Goal: Download file/media

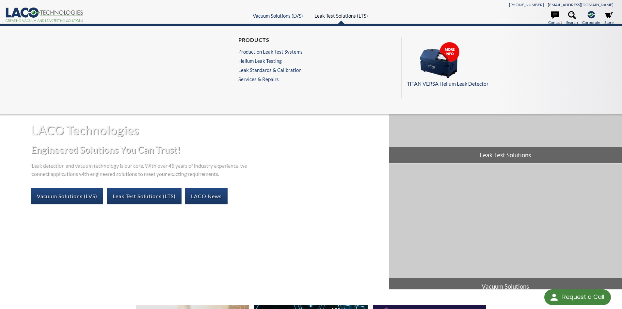
click at [328, 17] on link "Leak Test Solutions (LTS)" at bounding box center [341, 16] width 54 height 6
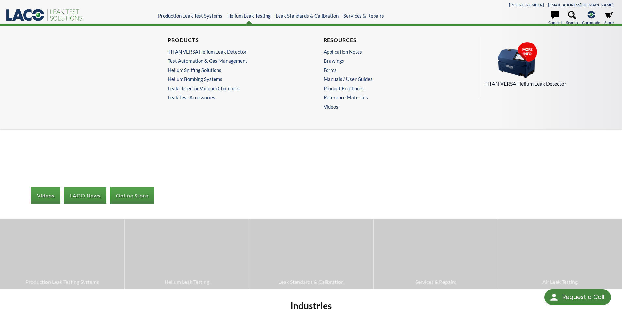
click at [520, 81] on p "TITAN VERSA Helium Leak Detector" at bounding box center [547, 83] width 125 height 8
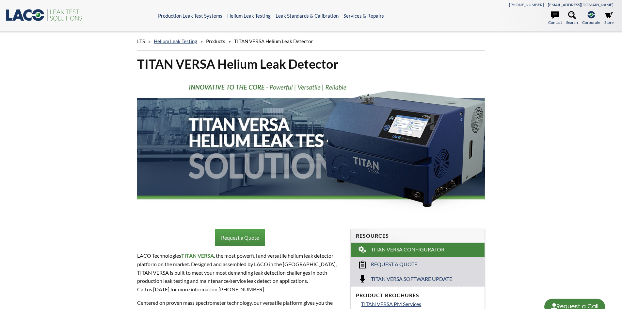
select select "Language Translate Widget"
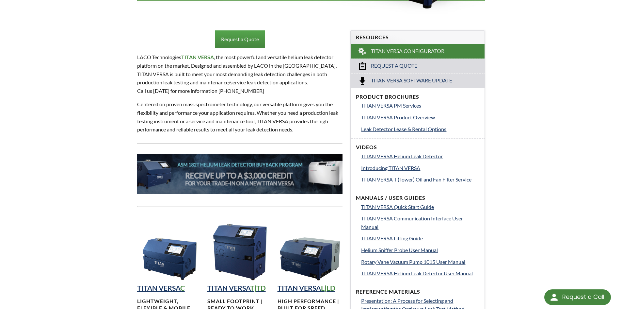
scroll to position [196, 0]
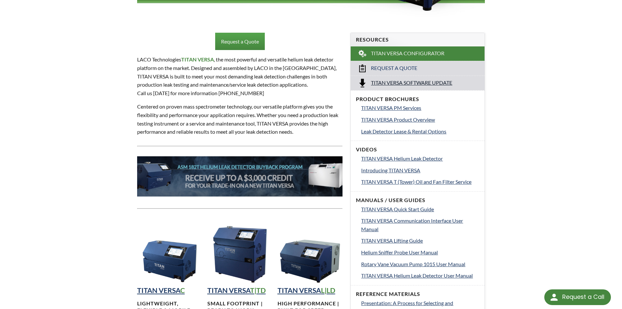
click at [400, 84] on span "Titan Versa Software Update" at bounding box center [411, 82] width 81 height 7
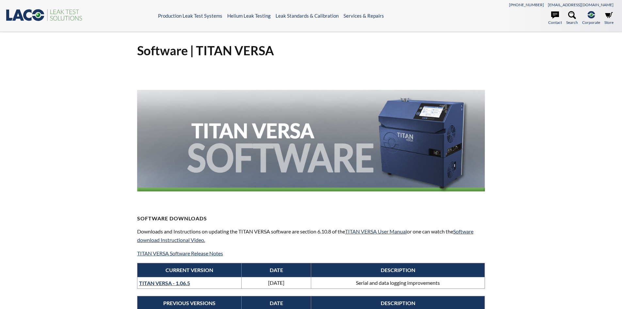
select select "Language Translate Widget"
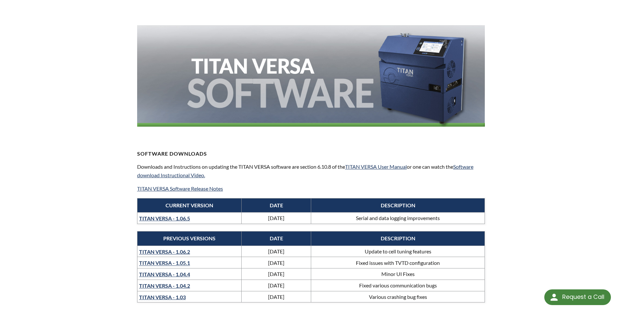
scroll to position [65, 0]
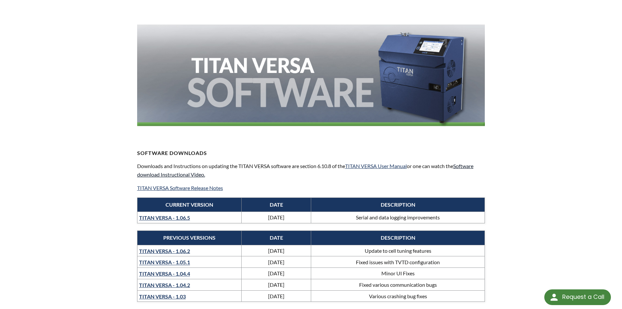
click at [469, 168] on link "Software download Instructional Video." at bounding box center [305, 170] width 336 height 15
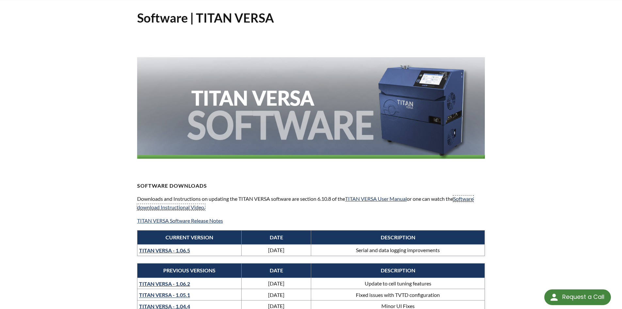
scroll to position [0, 0]
